Goal: Find specific page/section: Find specific page/section

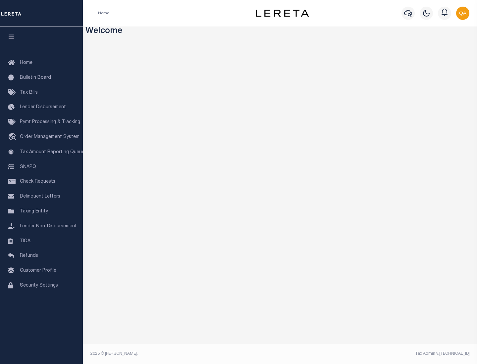
click at [41, 182] on span "Check Requests" at bounding box center [37, 181] width 35 height 5
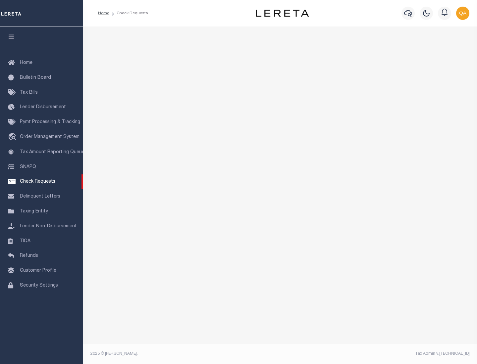
select select "50"
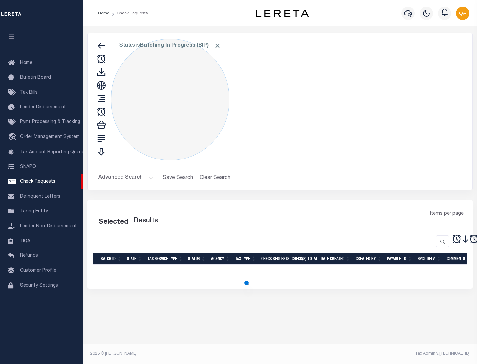
select select "50"
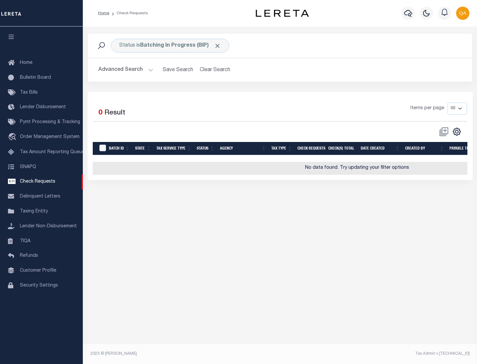
click at [217, 46] on span "Click to Remove" at bounding box center [217, 45] width 7 height 7
